Goal: Information Seeking & Learning: Compare options

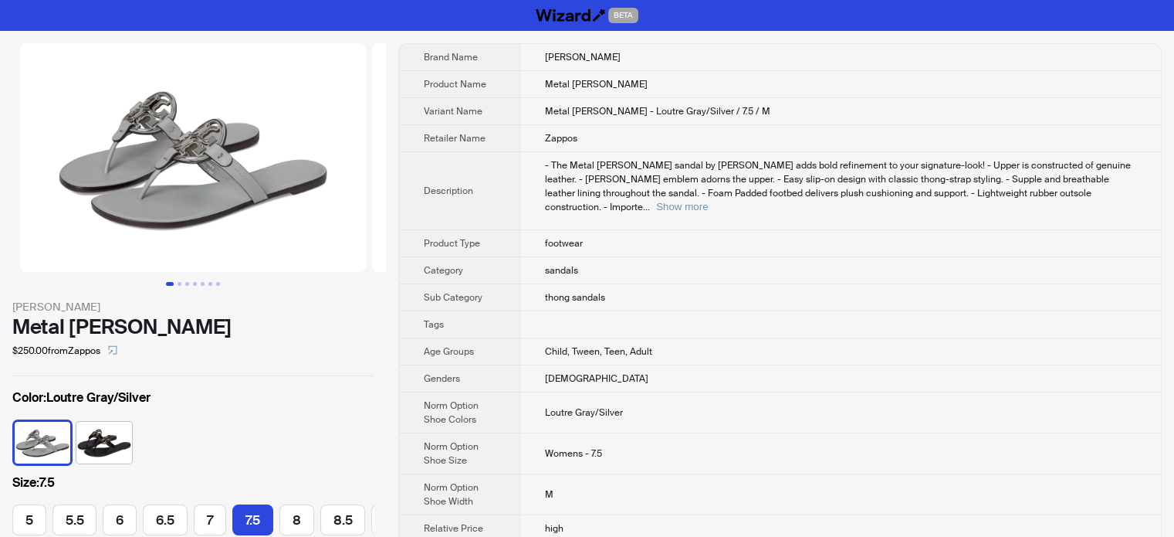
scroll to position [0, 193]
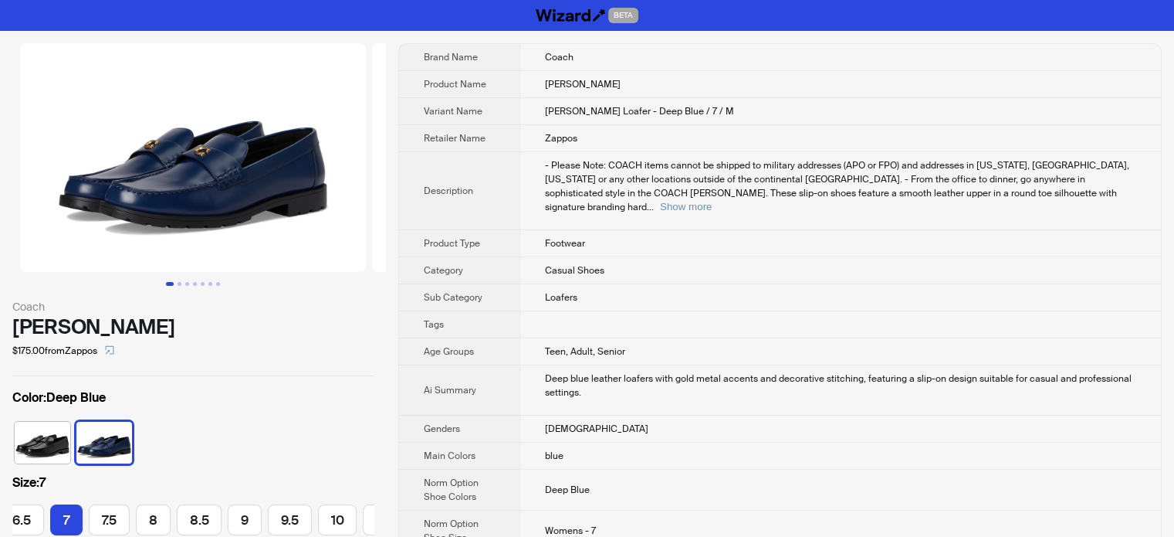
scroll to position [0, 154]
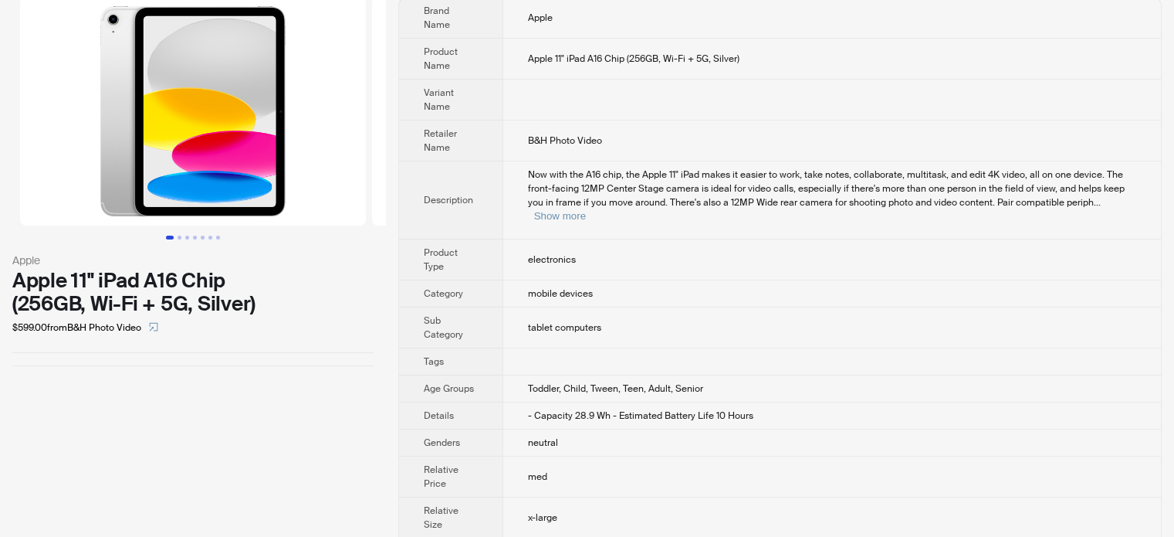
scroll to position [71, 0]
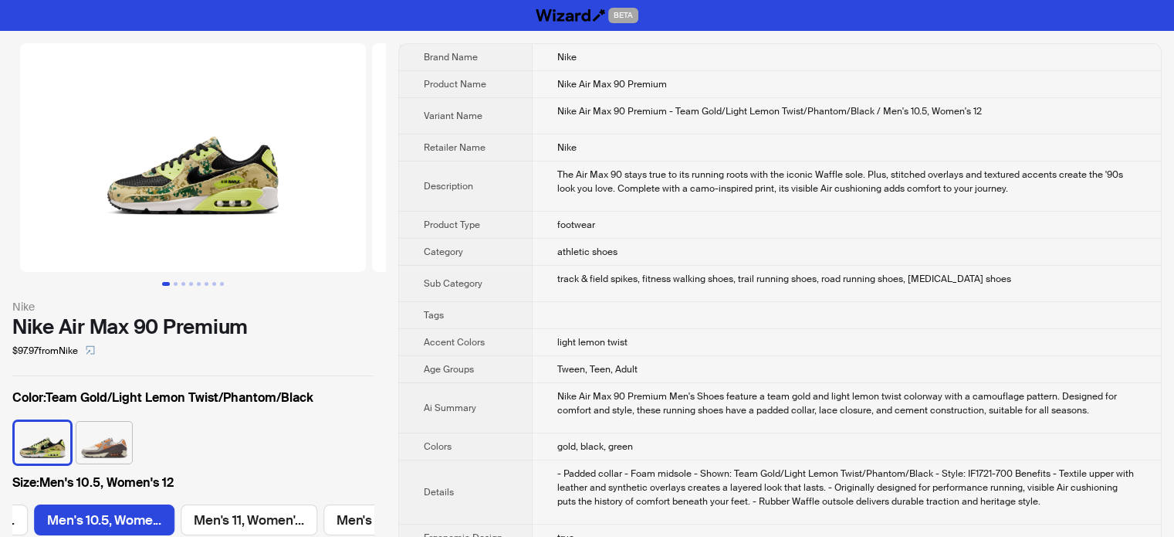
scroll to position [0, 1311]
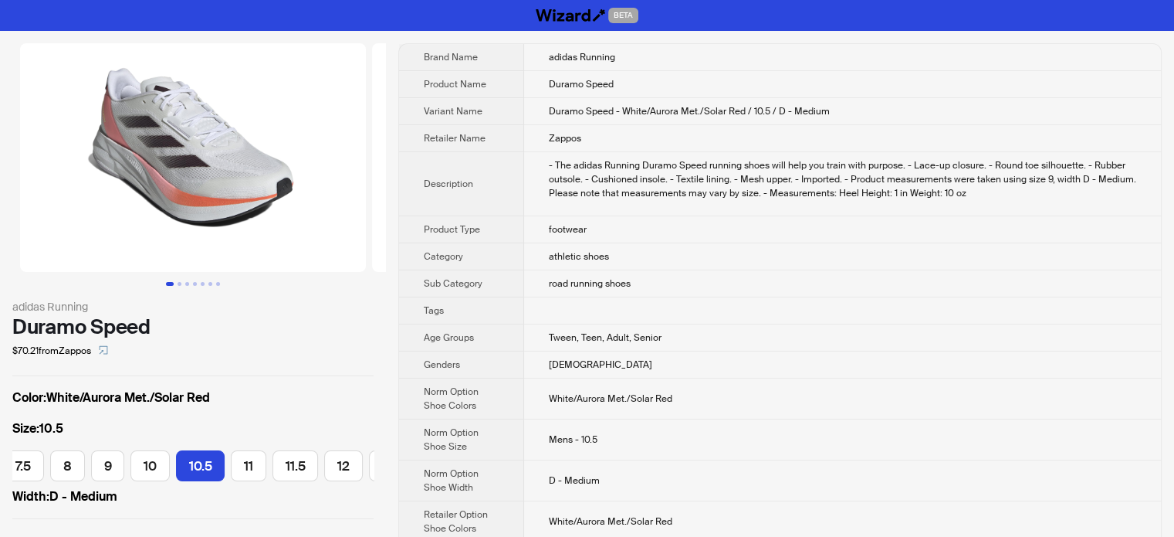
scroll to position [0, 215]
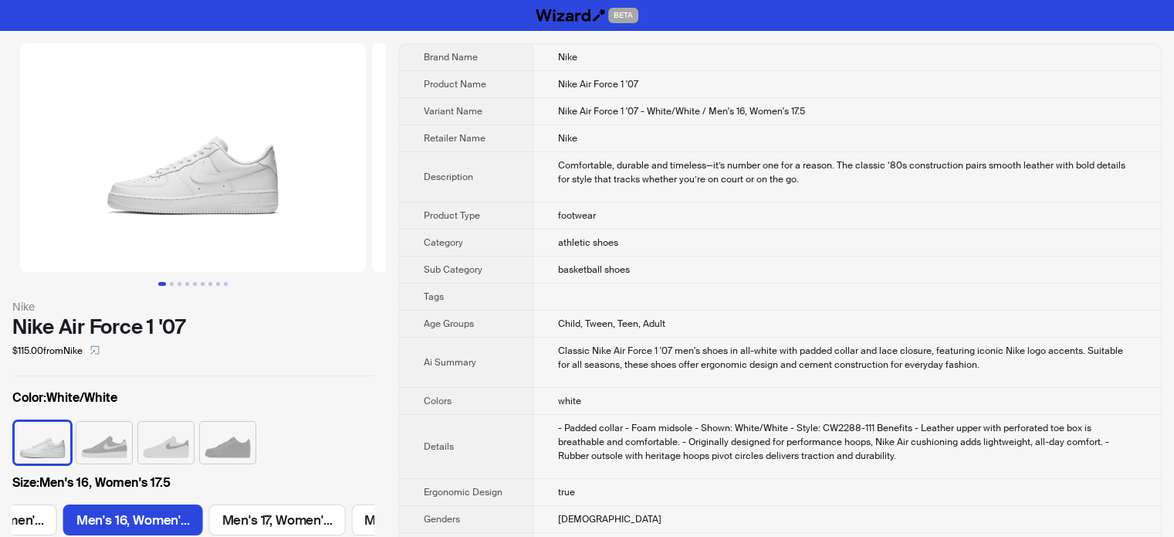
scroll to position [0, 3240]
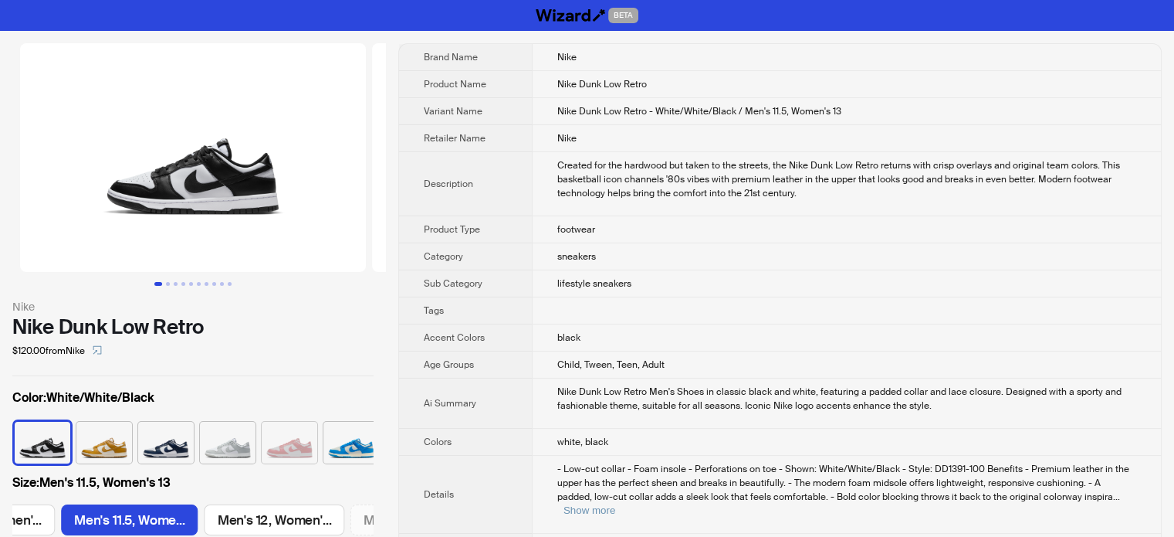
scroll to position [0, 1607]
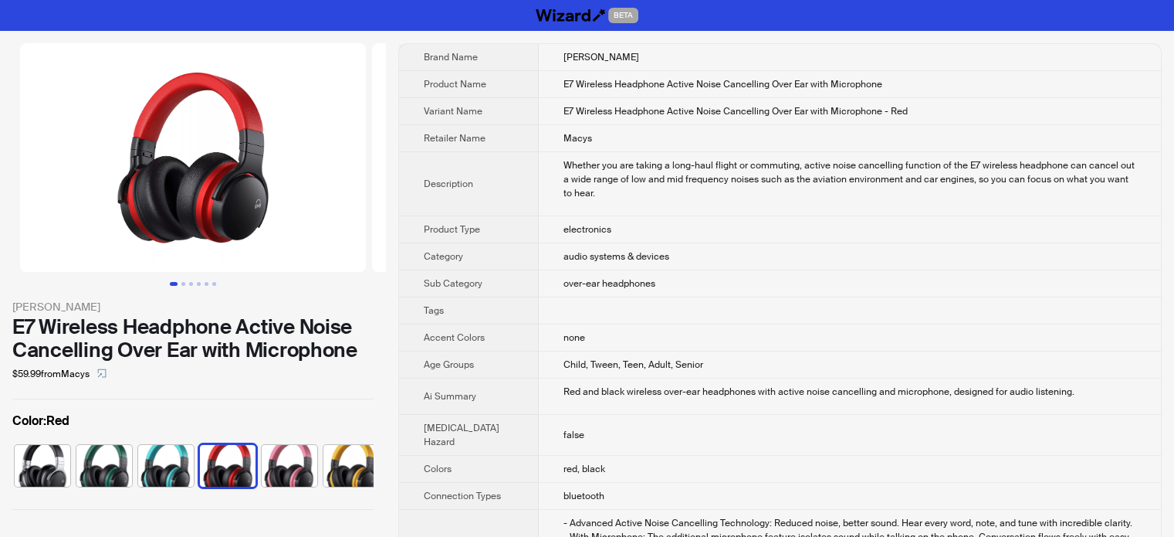
scroll to position [0, 9]
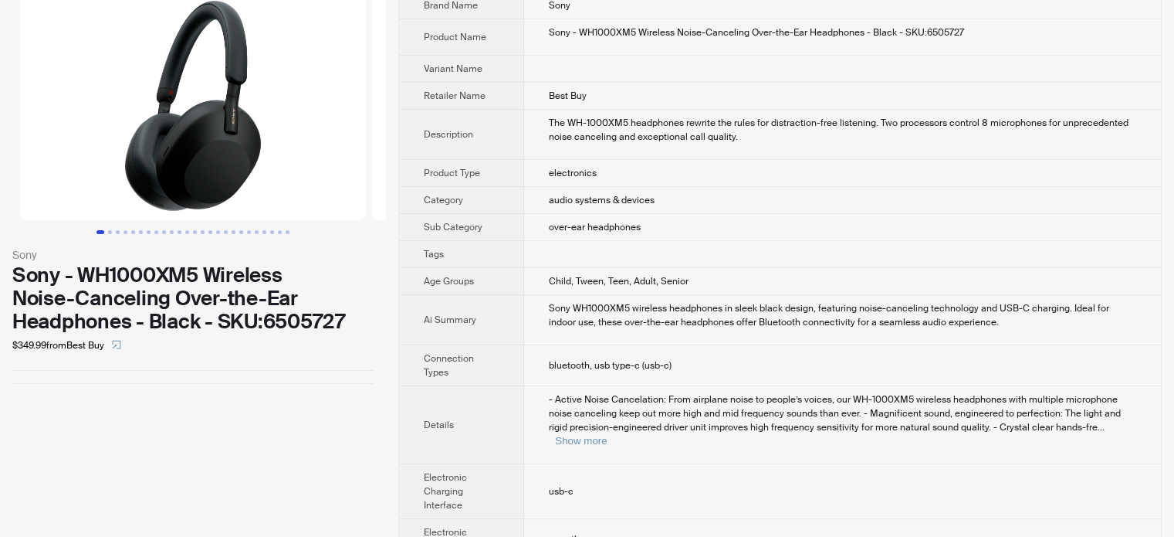
scroll to position [77, 0]
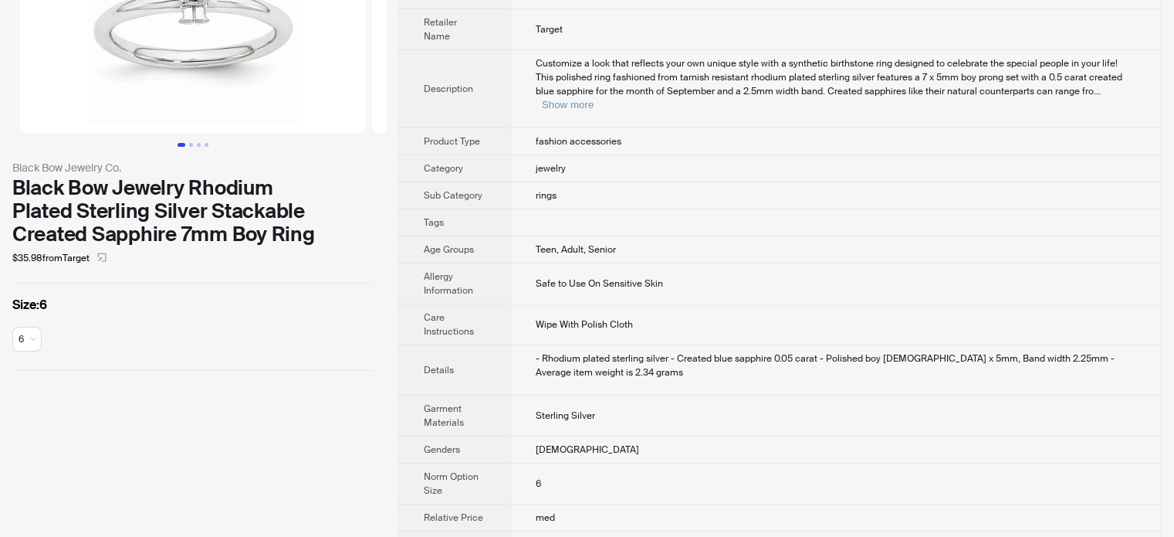
scroll to position [229, 0]
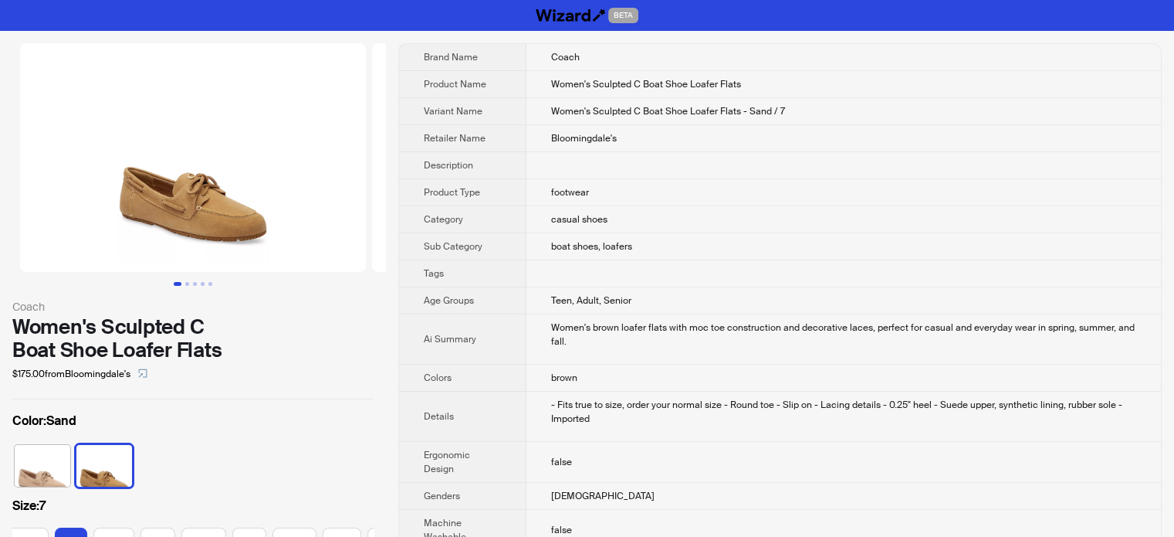
scroll to position [0, 154]
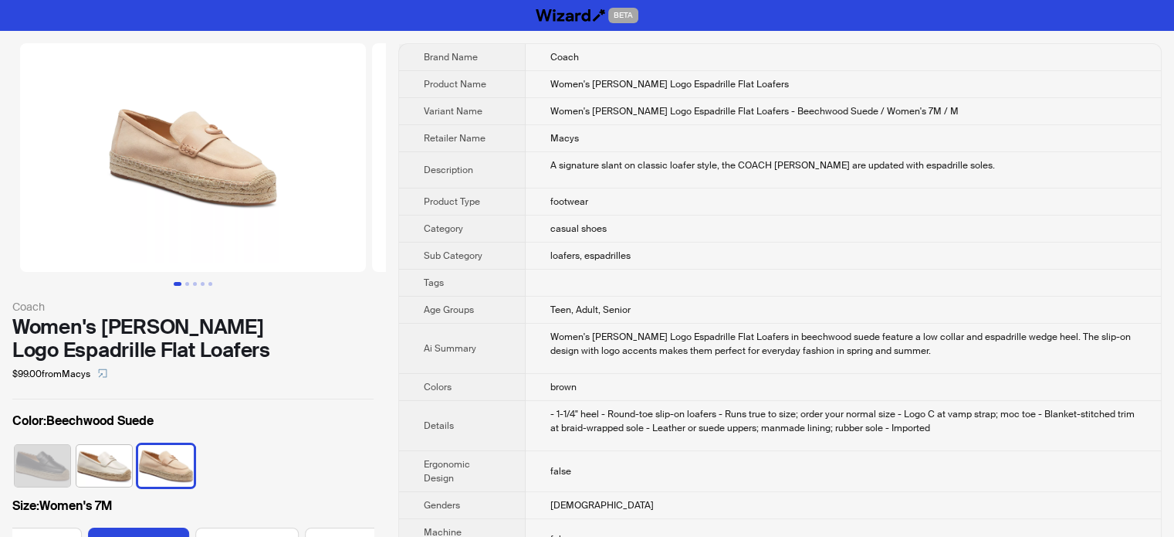
scroll to position [0, 768]
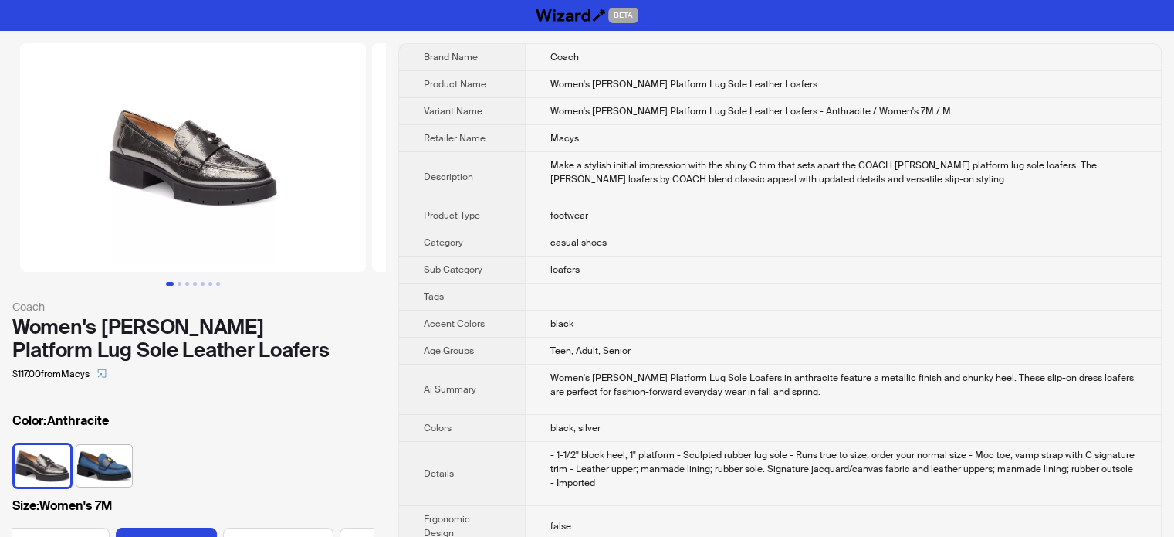
scroll to position [0, 306]
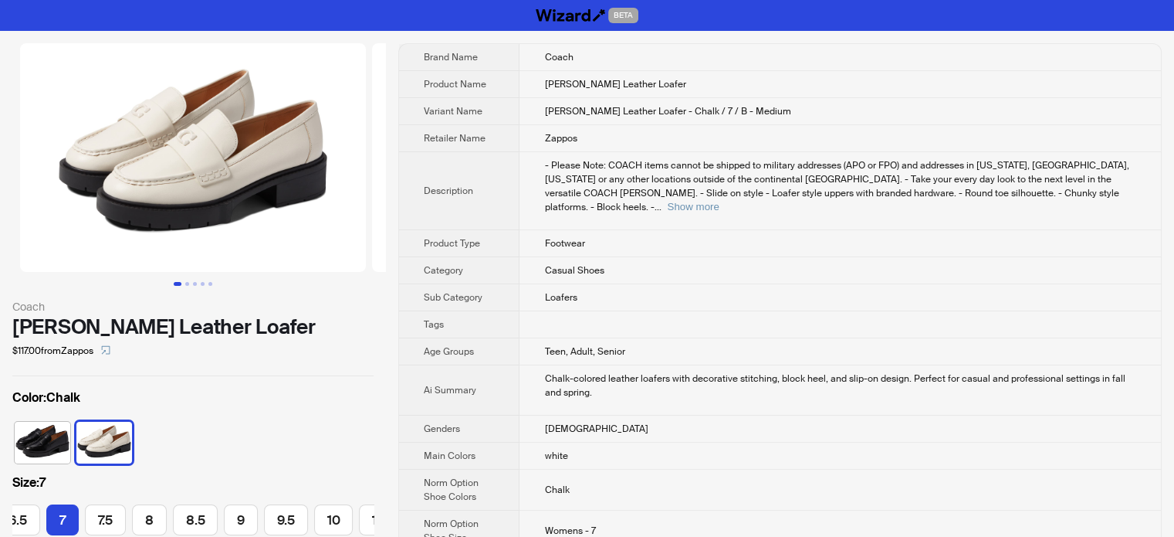
scroll to position [0, 154]
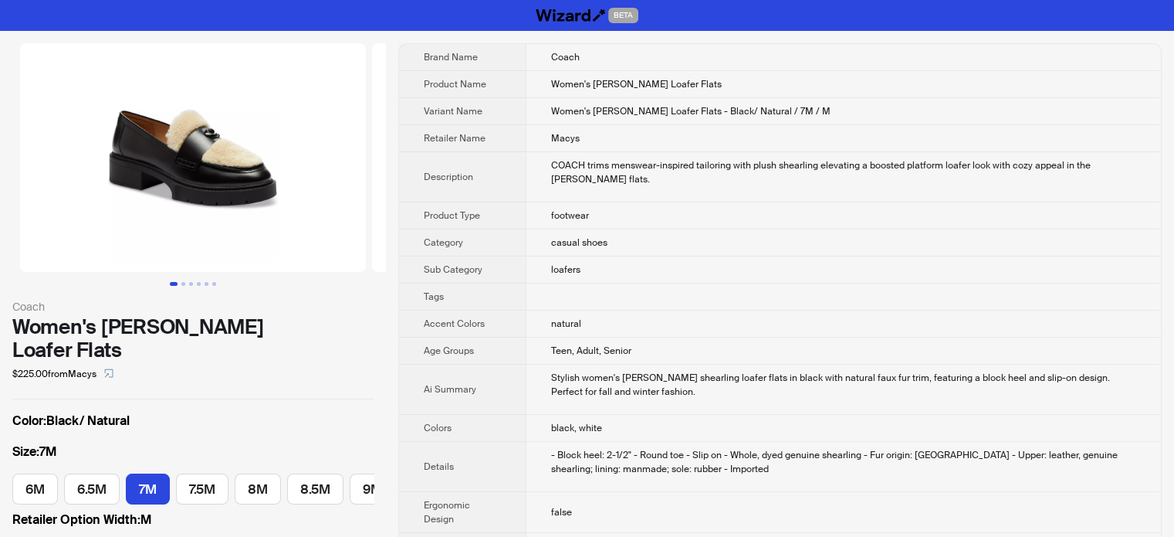
scroll to position [0, 86]
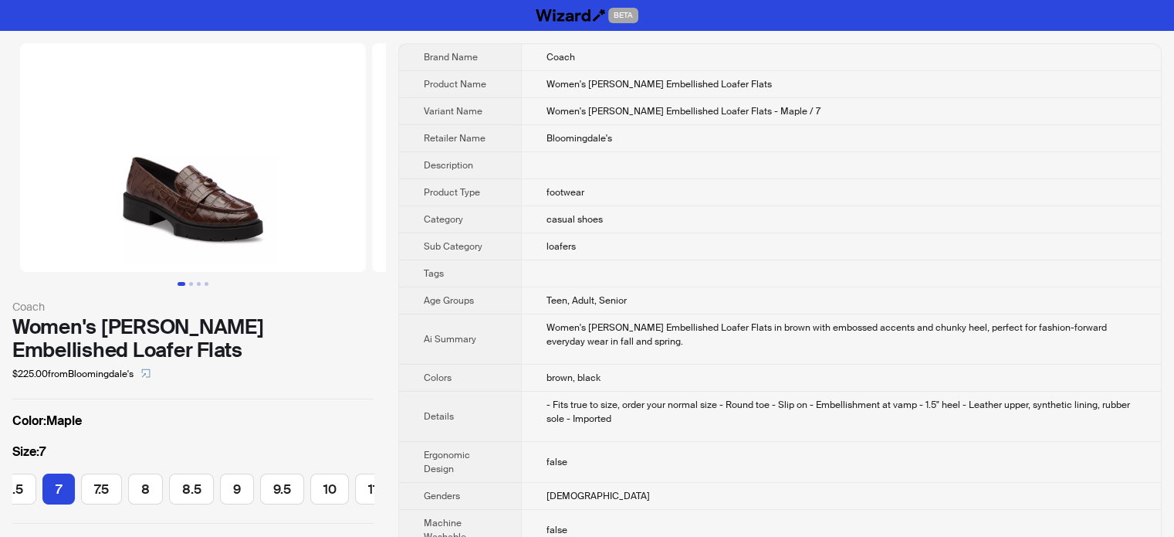
scroll to position [0, 154]
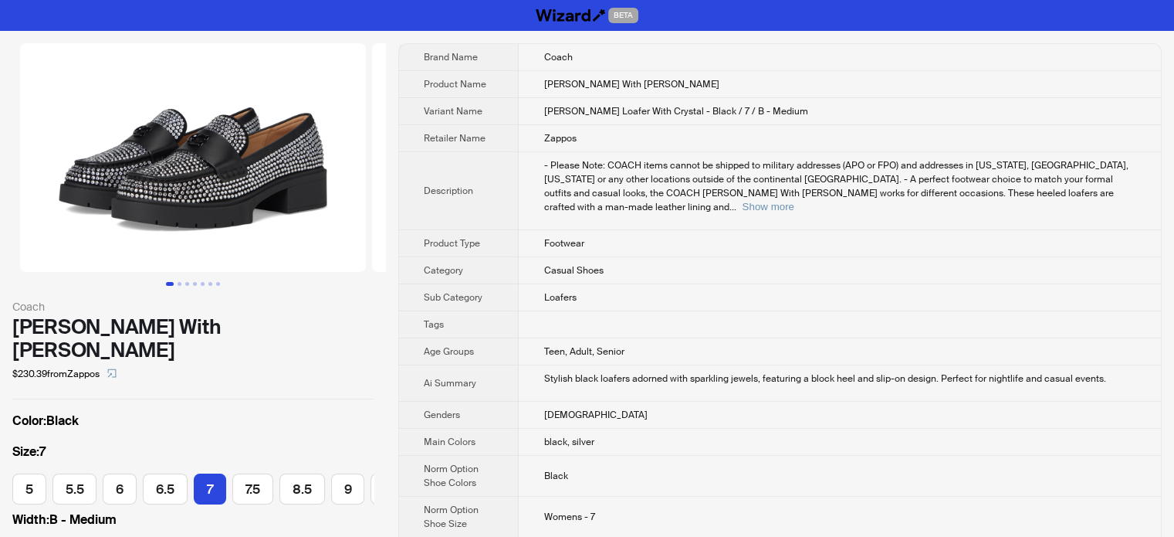
scroll to position [0, 84]
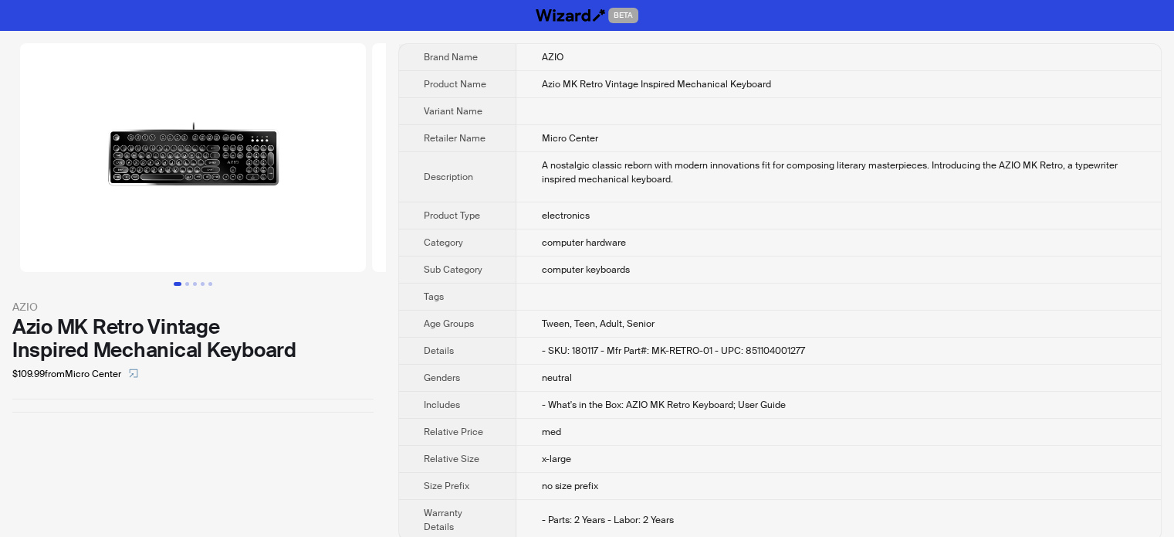
click at [238, 157] on img at bounding box center [193, 157] width 346 height 229
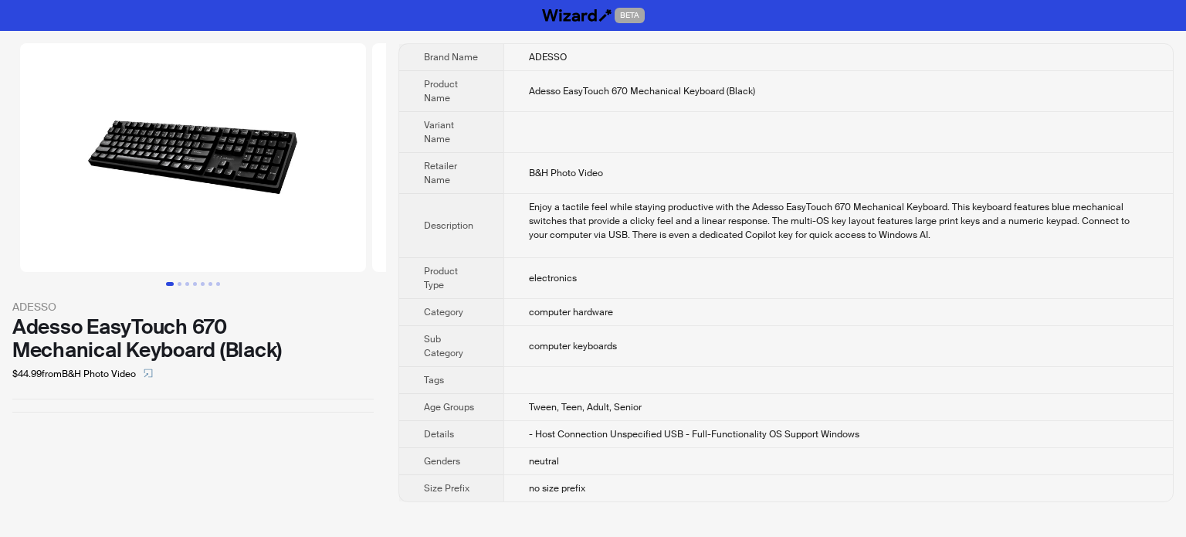
click at [229, 171] on img at bounding box center [193, 157] width 346 height 229
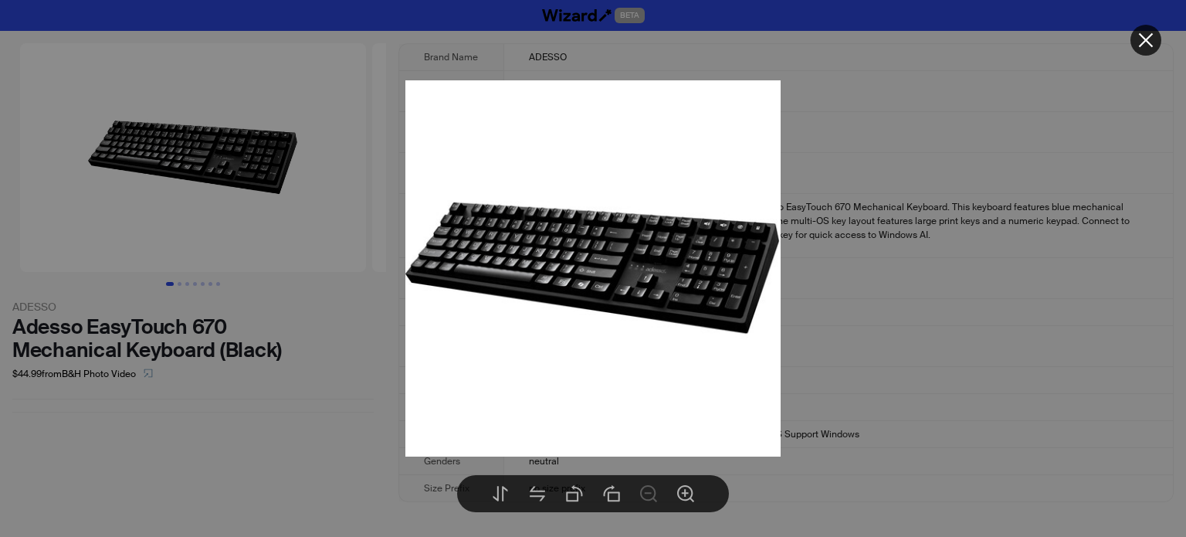
click at [871, 311] on div at bounding box center [593, 268] width 1186 height 537
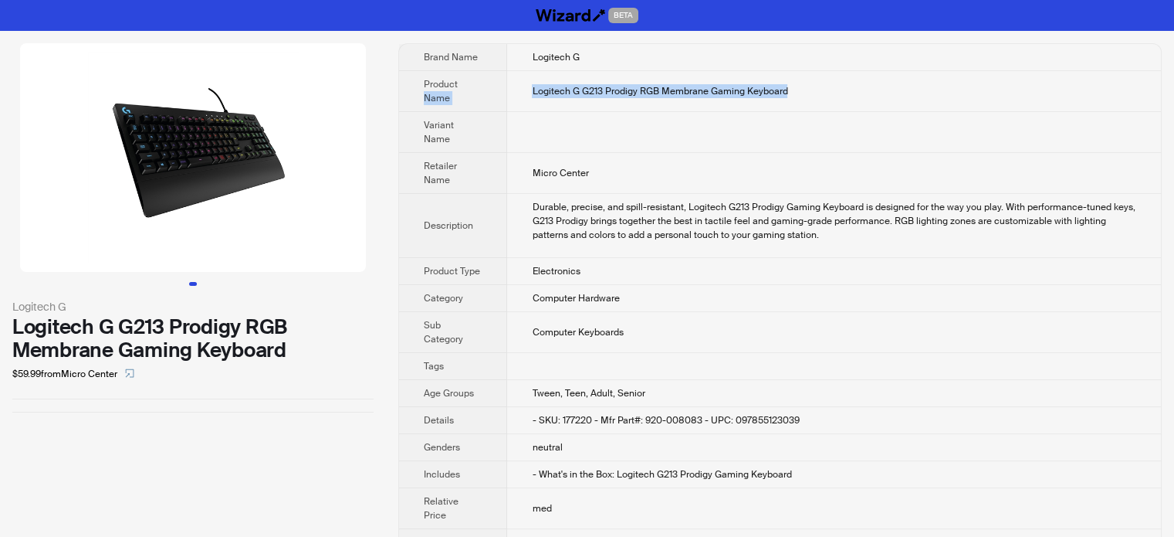
drag, startPoint x: 784, startPoint y: 89, endPoint x: 494, endPoint y: 86, distance: 290.3
click at [494, 86] on tr "Product Name Logitech G G213 Prodigy RGB Membrane Gaming Keyboard" at bounding box center [780, 91] width 762 height 41
click at [945, 137] on td at bounding box center [834, 132] width 654 height 41
drag, startPoint x: 825, startPoint y: 83, endPoint x: 523, endPoint y: 86, distance: 301.9
click at [523, 86] on td "Logitech G G213 Prodigy RGB Membrane Gaming Keyboard" at bounding box center [834, 91] width 654 height 41
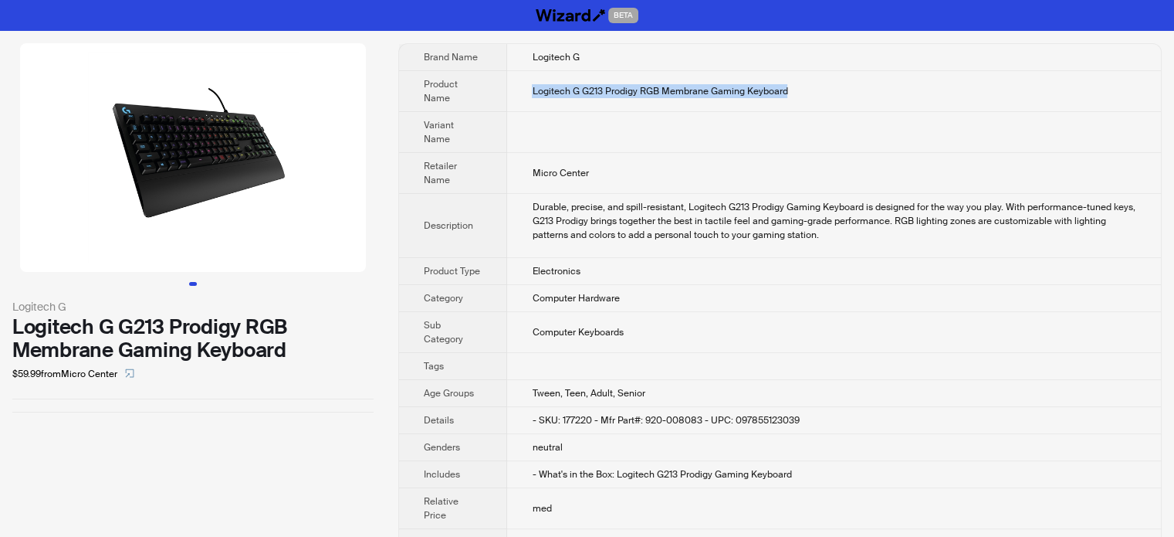
copy span "Logitech G G213 Prodigy RGB Membrane Gaming Keyboard"
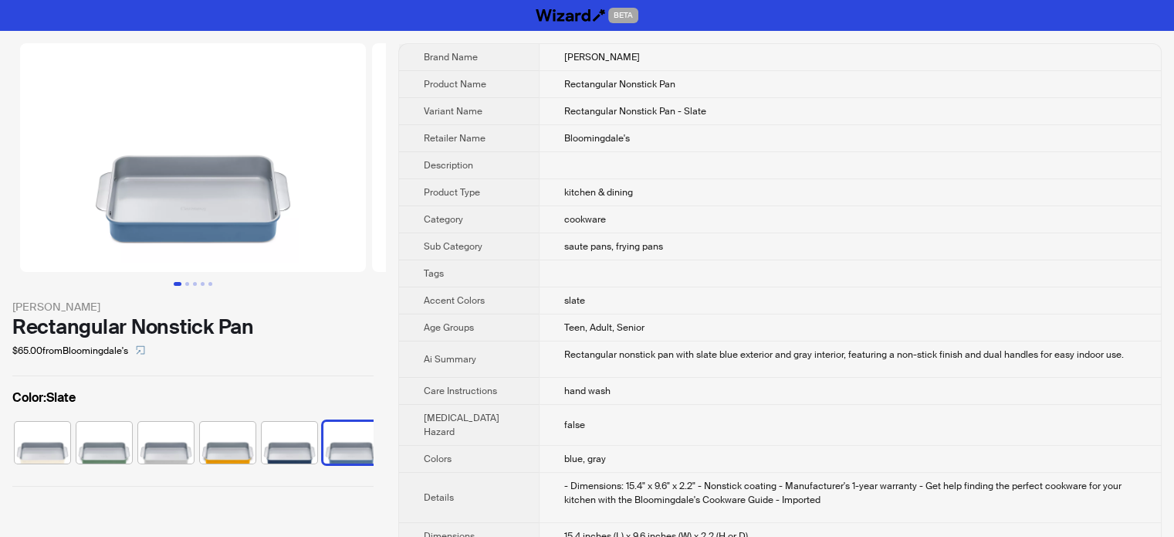
scroll to position [0, 71]
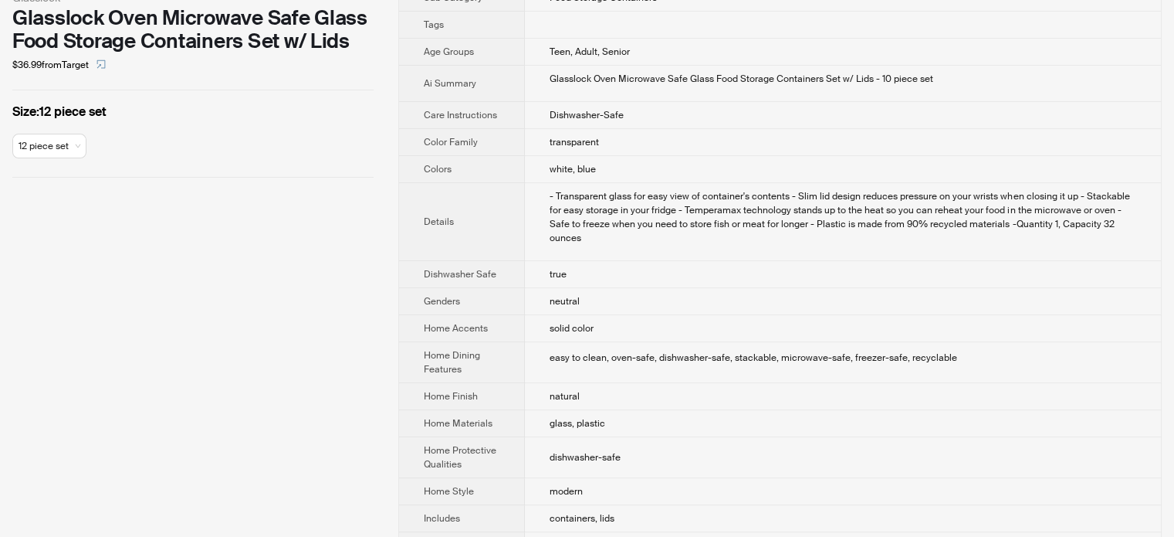
scroll to position [618, 0]
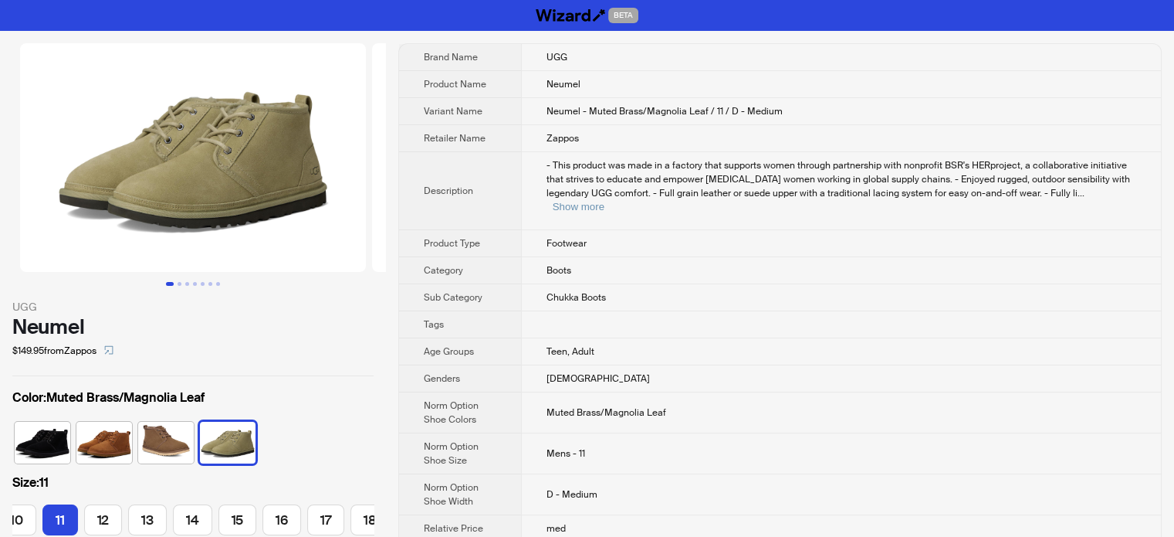
scroll to position [0, 218]
click at [137, 111] on img at bounding box center [193, 157] width 346 height 229
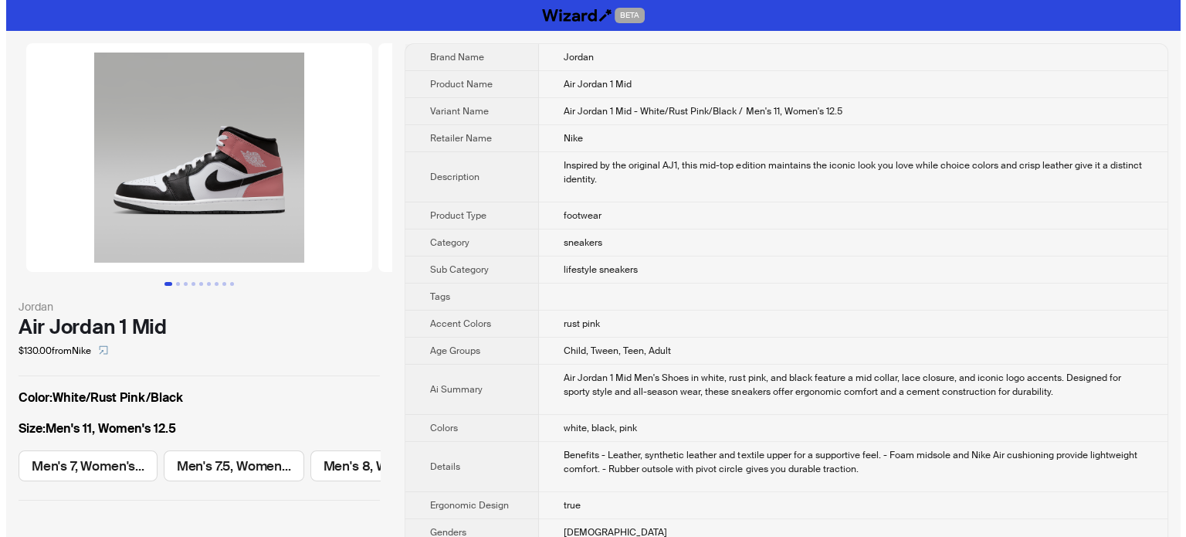
scroll to position [0, 1163]
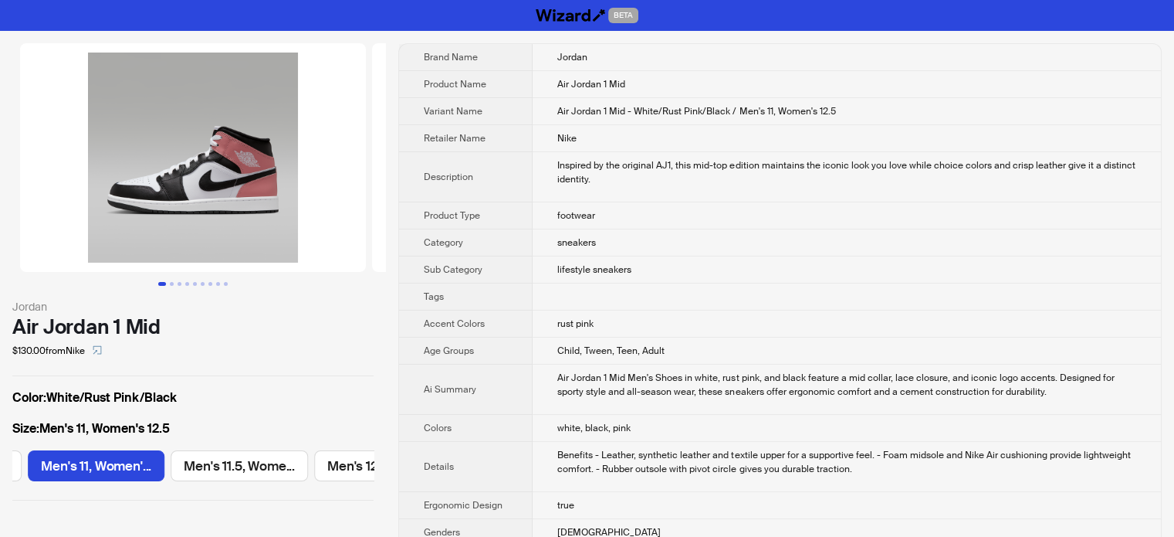
click at [95, 112] on img at bounding box center [193, 157] width 346 height 229
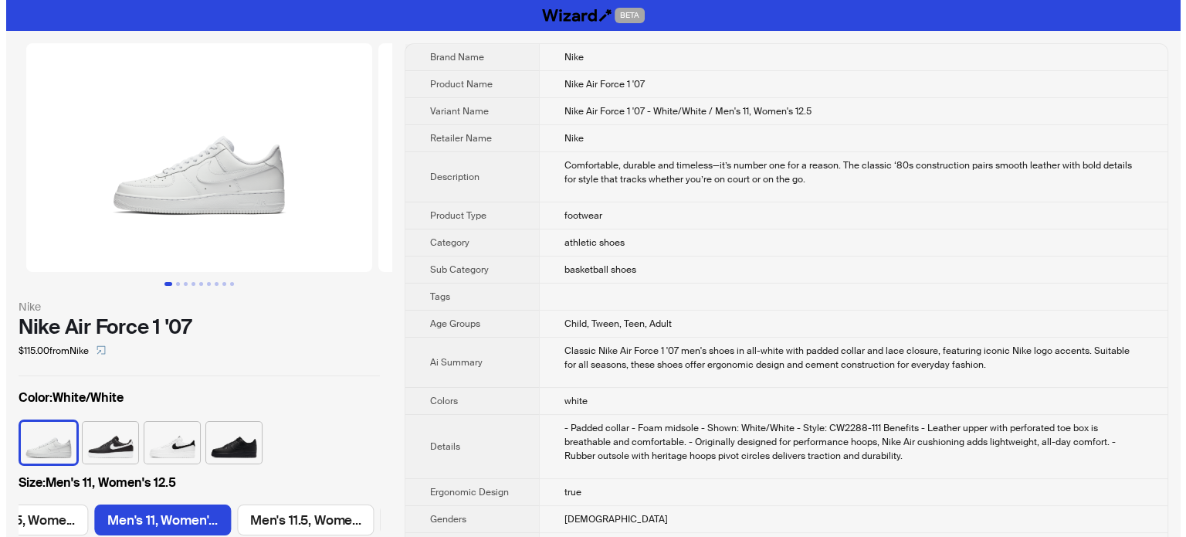
scroll to position [0, 2202]
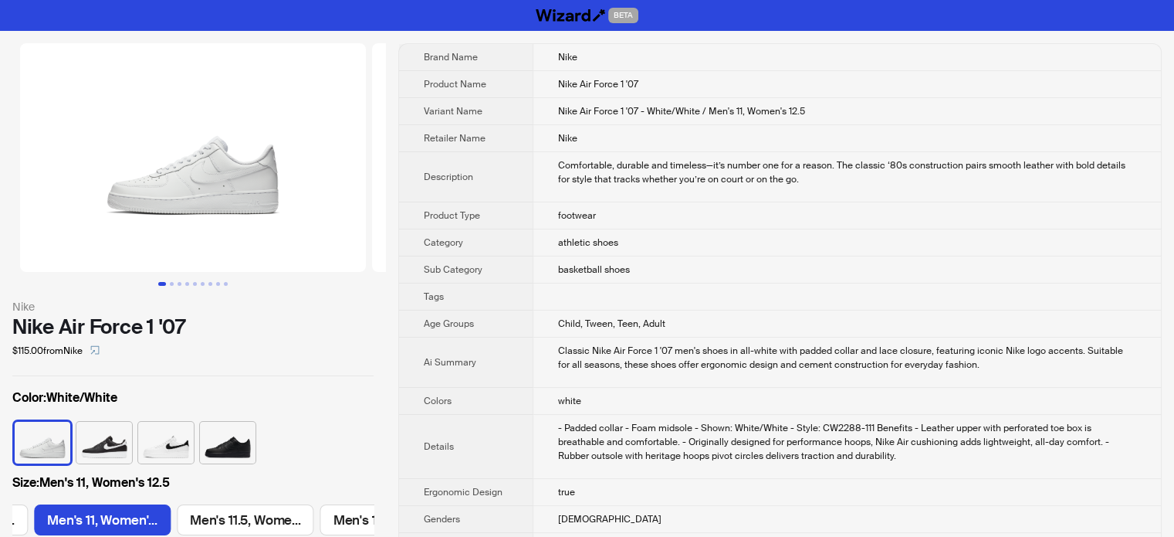
click at [188, 104] on img at bounding box center [193, 157] width 346 height 229
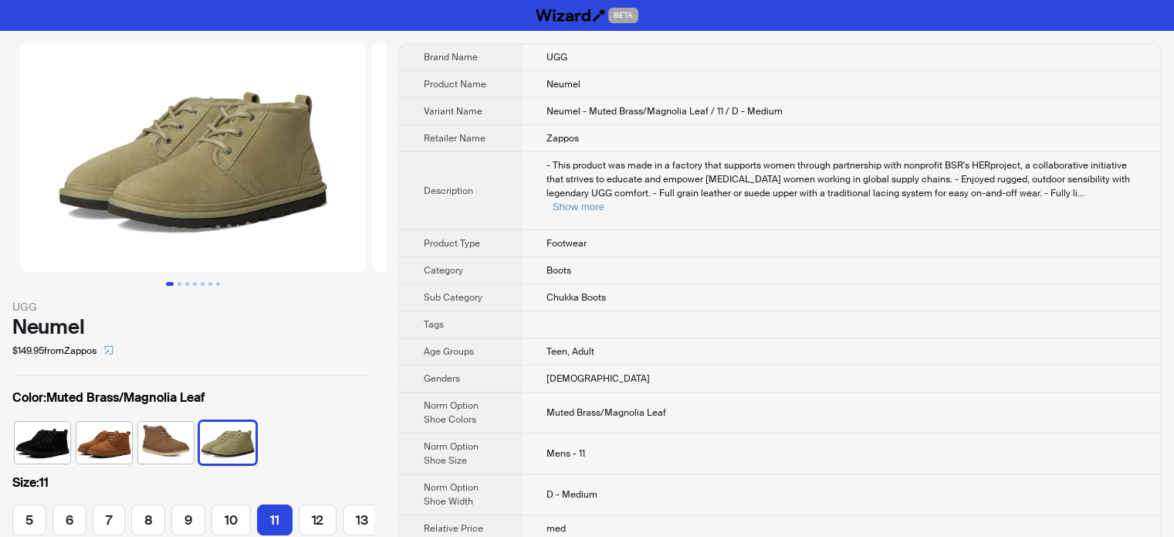
scroll to position [0, 218]
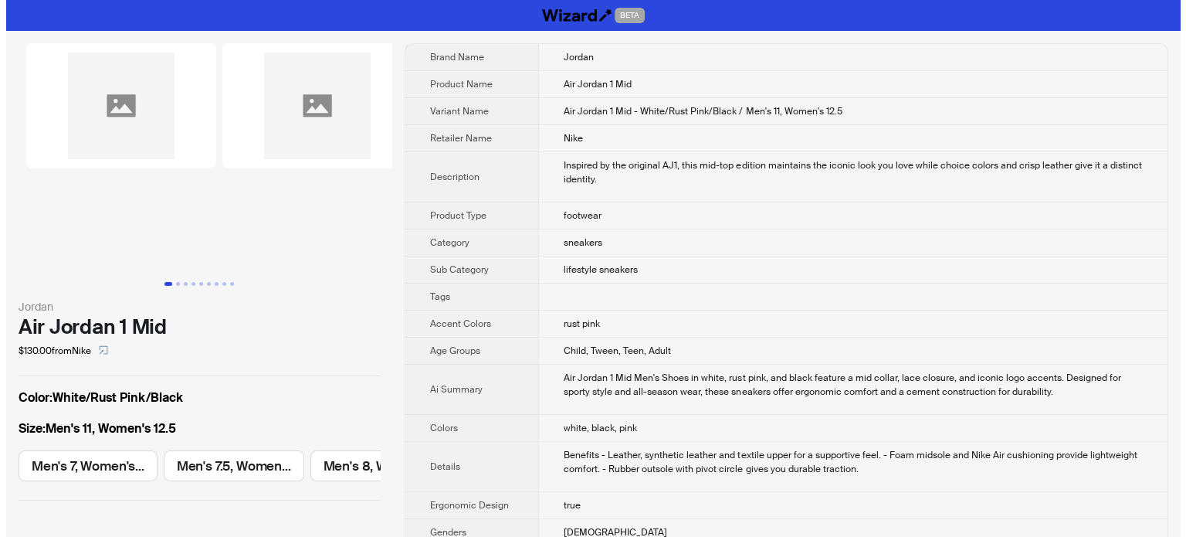
scroll to position [0, 1163]
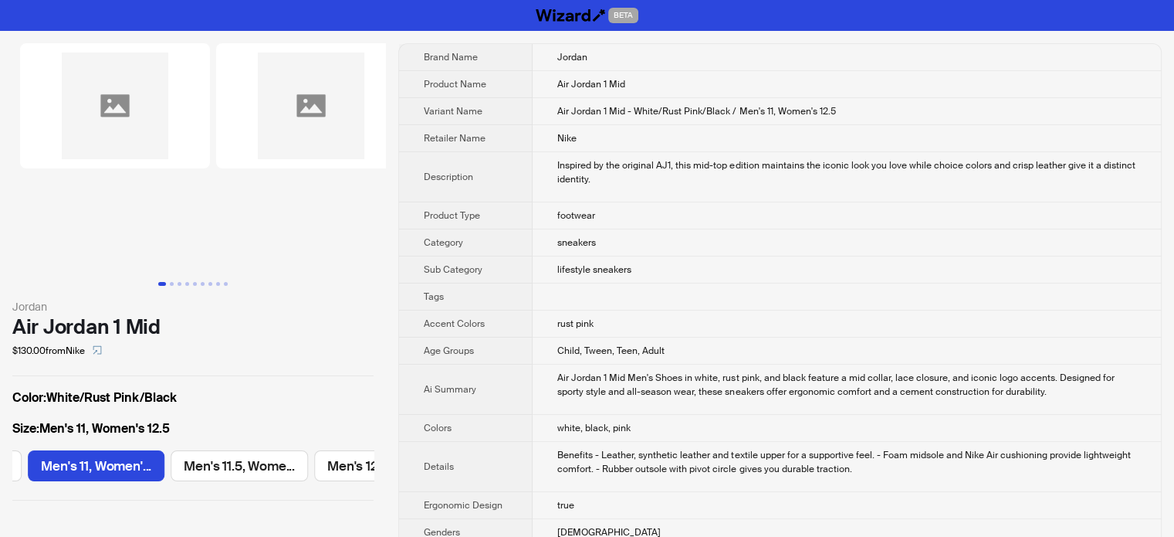
click at [183, 151] on img at bounding box center [115, 105] width 190 height 125
click at [145, 129] on img at bounding box center [115, 105] width 190 height 125
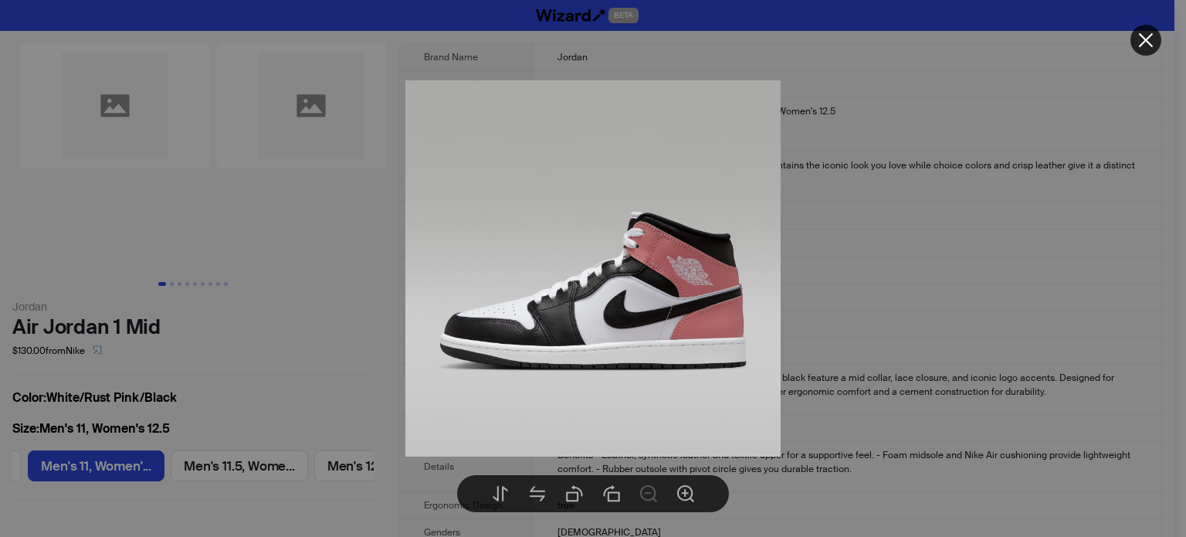
click at [710, 250] on div at bounding box center [593, 268] width 1186 height 537
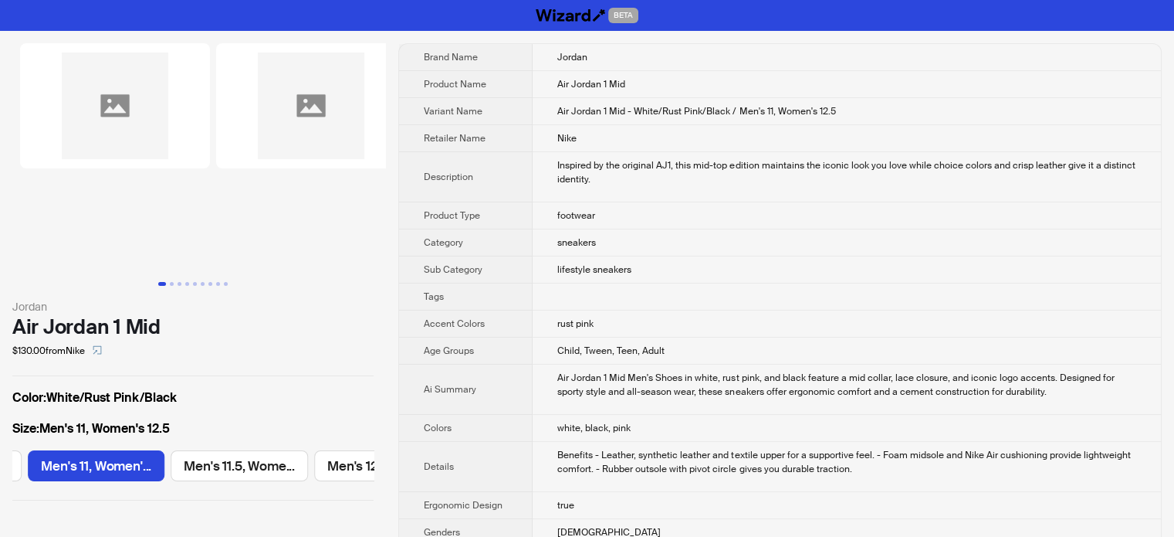
click at [118, 117] on img at bounding box center [115, 105] width 190 height 125
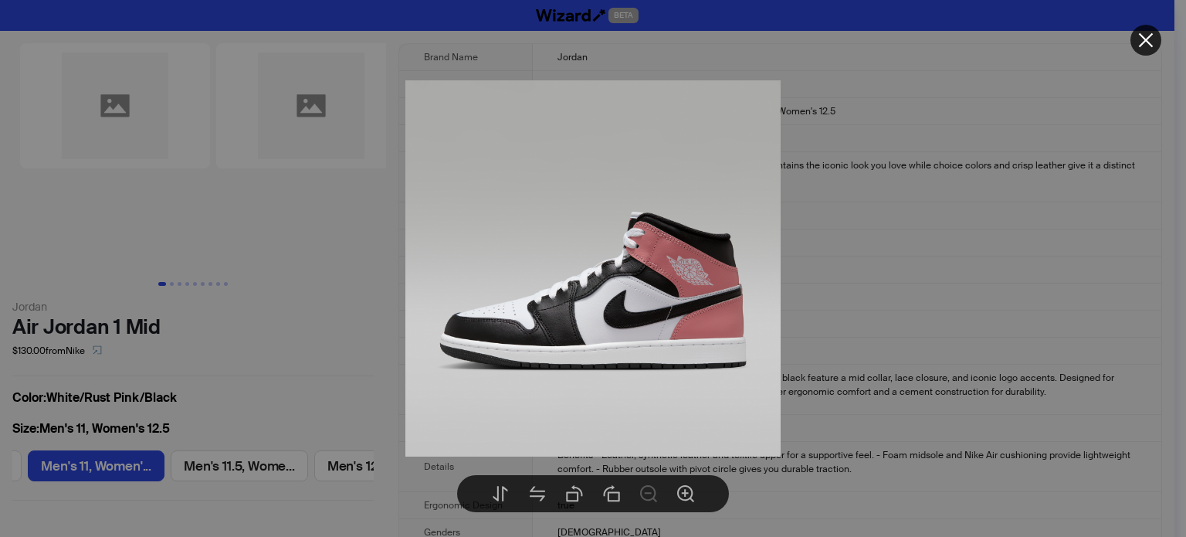
click at [697, 202] on div at bounding box center [593, 268] width 1186 height 537
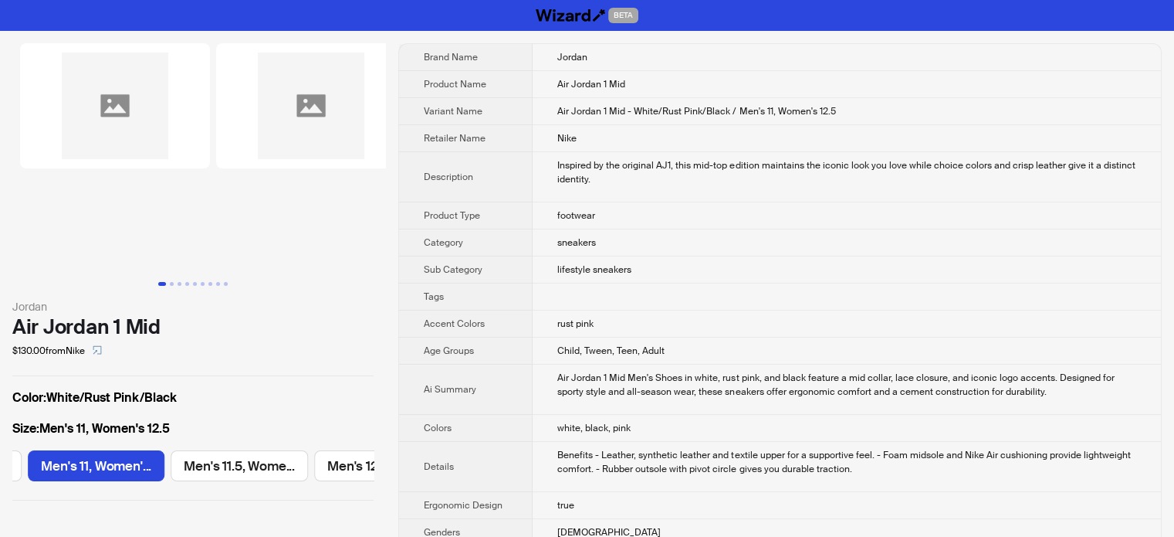
click at [141, 116] on img at bounding box center [115, 105] width 190 height 125
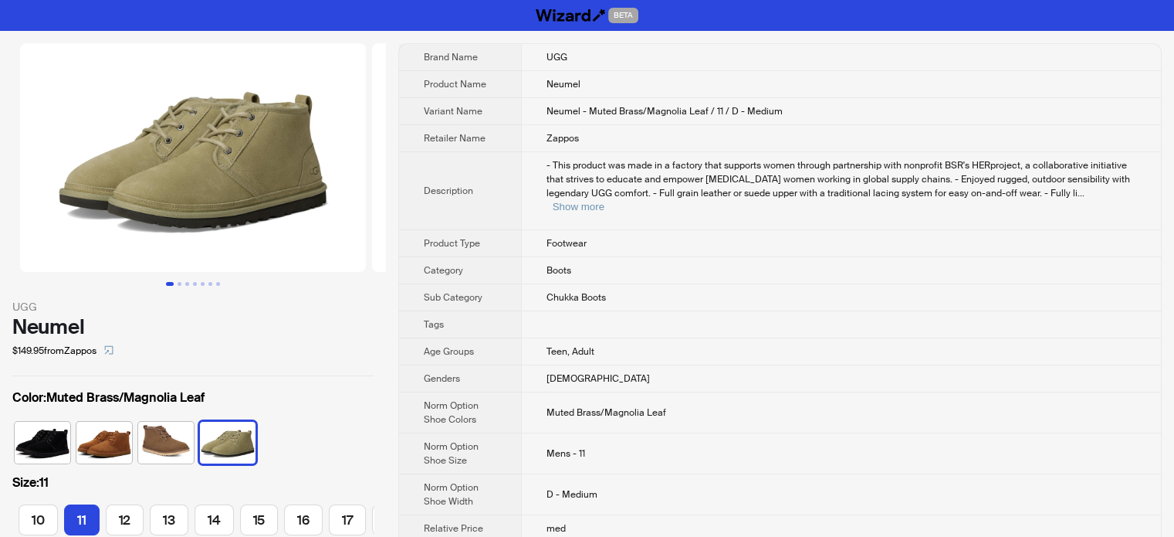
scroll to position [0, 218]
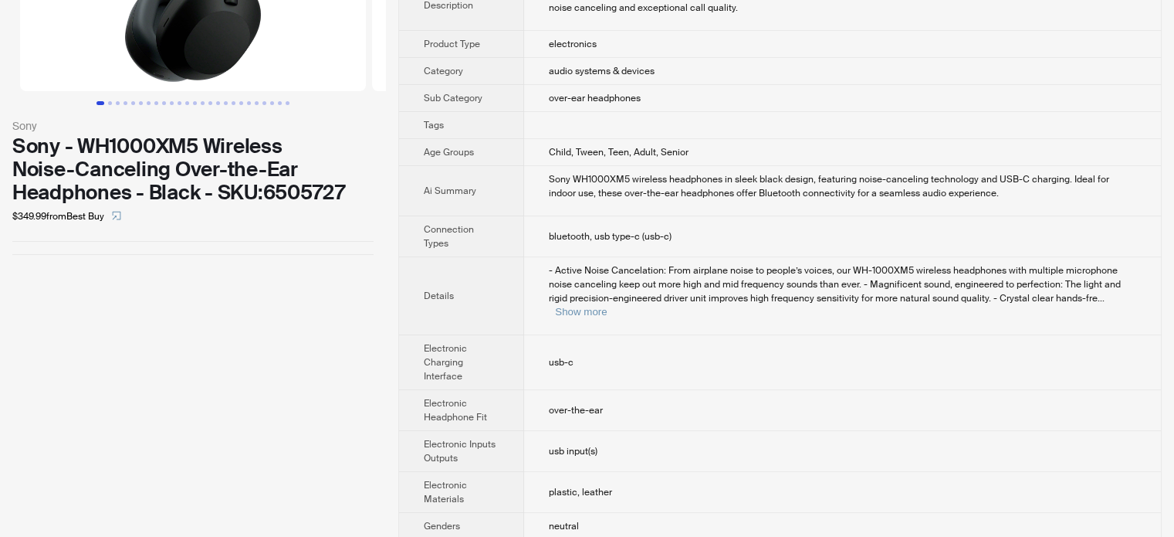
scroll to position [154, 0]
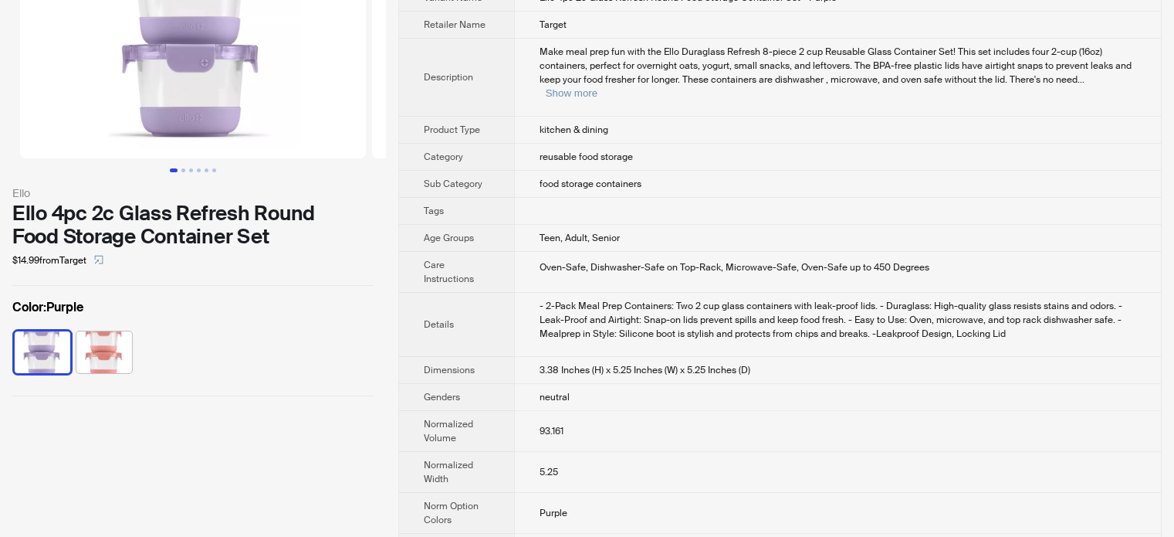
scroll to position [309, 0]
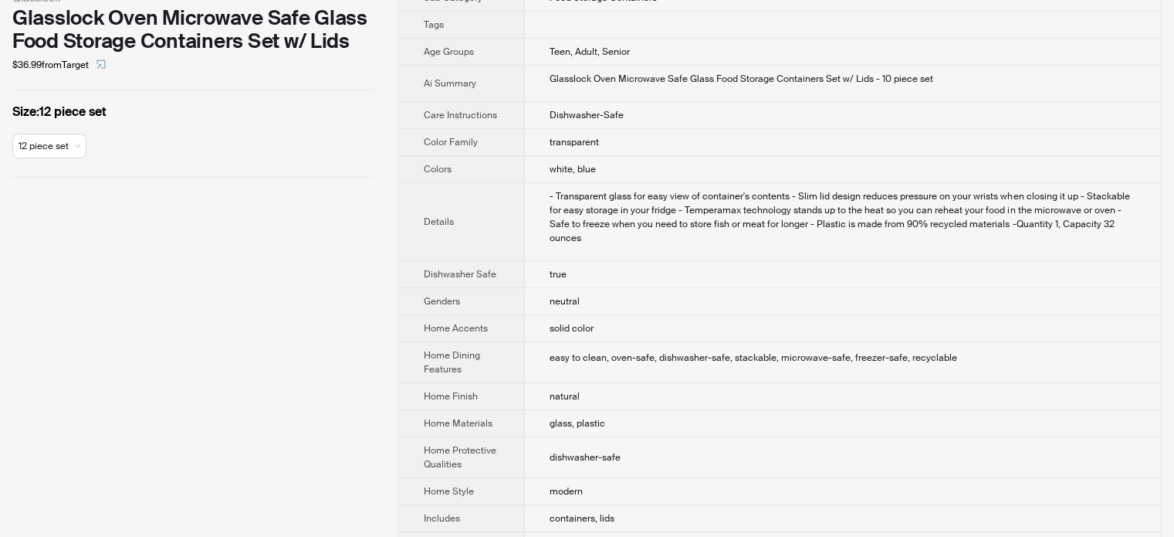
scroll to position [463, 0]
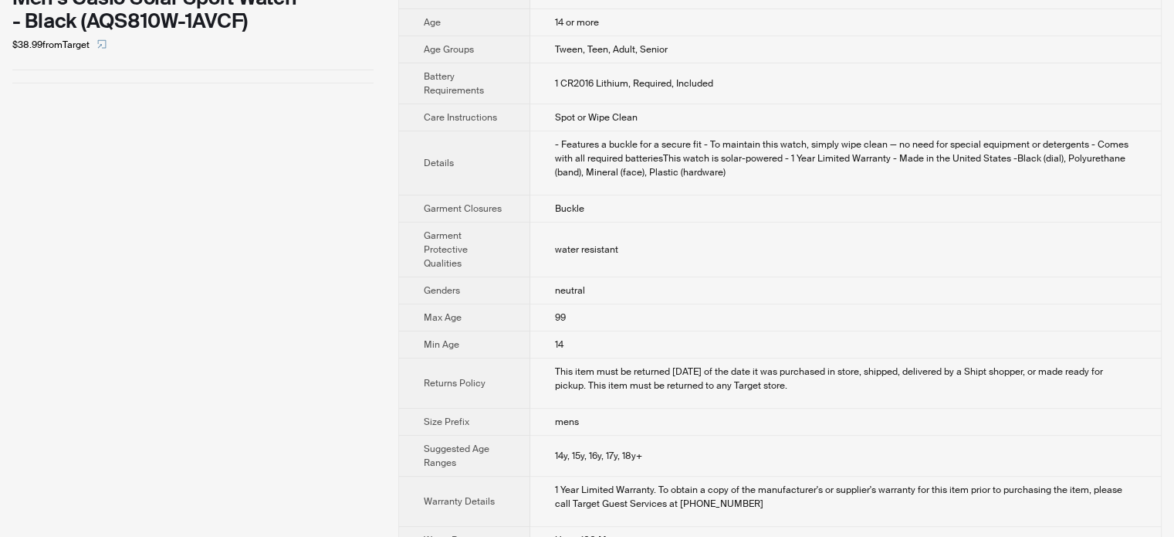
scroll to position [340, 0]
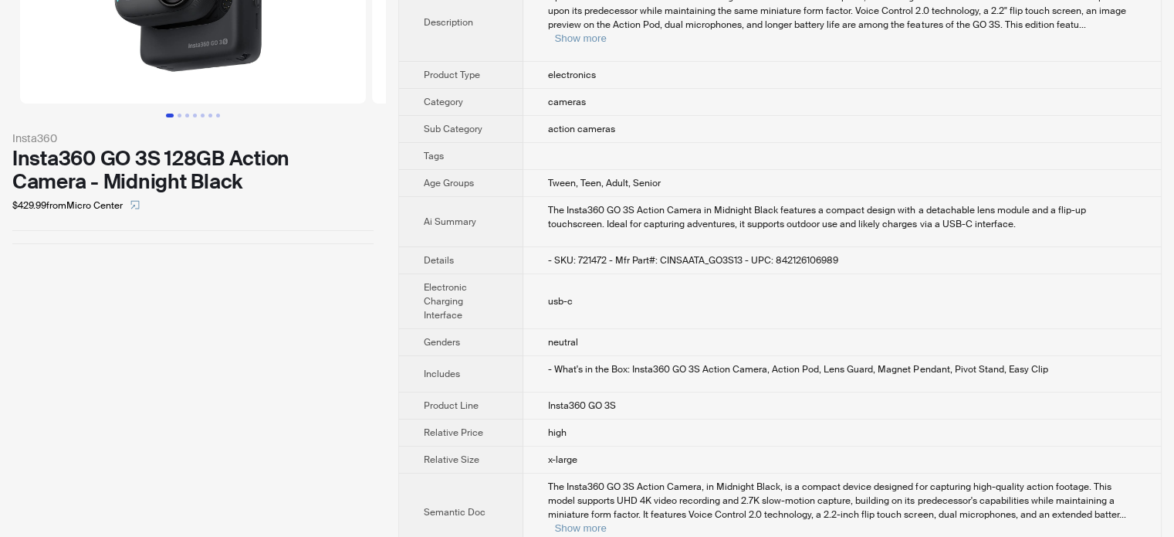
scroll to position [191, 0]
